Goal: Information Seeking & Learning: Learn about a topic

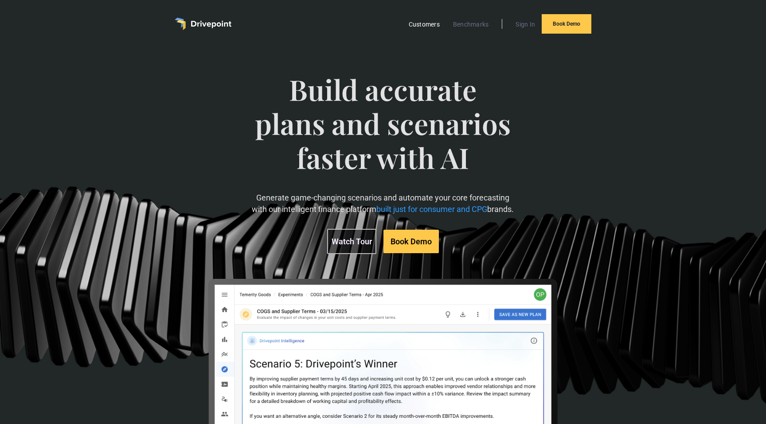
click at [420, 24] on link "Customers" at bounding box center [424, 25] width 40 height 12
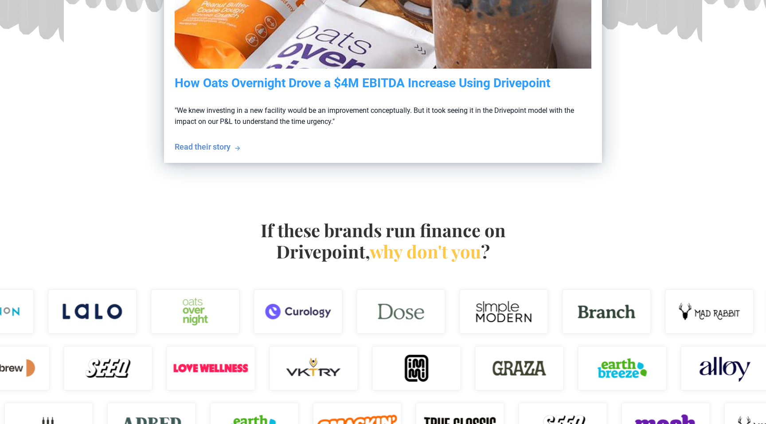
scroll to position [359, 0]
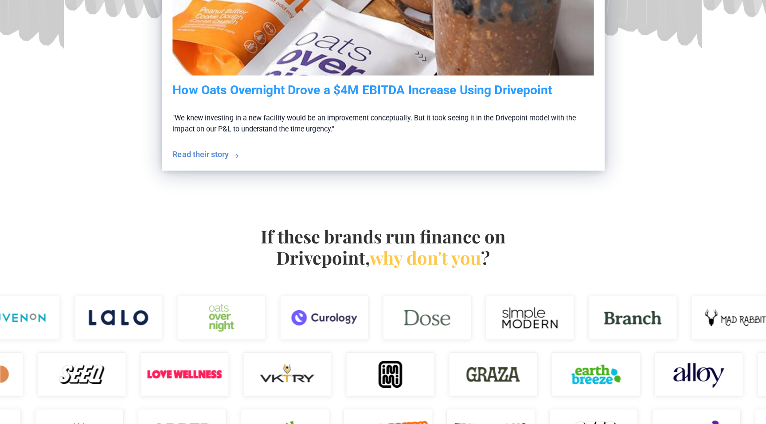
click at [213, 155] on div "Read their story" at bounding box center [200, 154] width 56 height 11
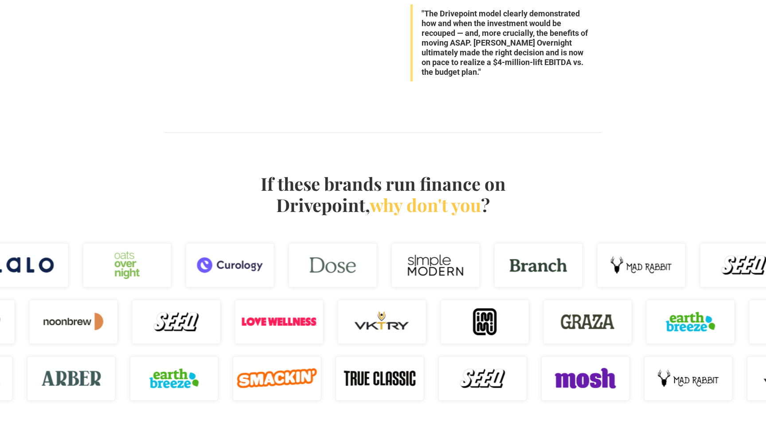
scroll to position [1043, 0]
